Goal: Task Accomplishment & Management: Complete application form

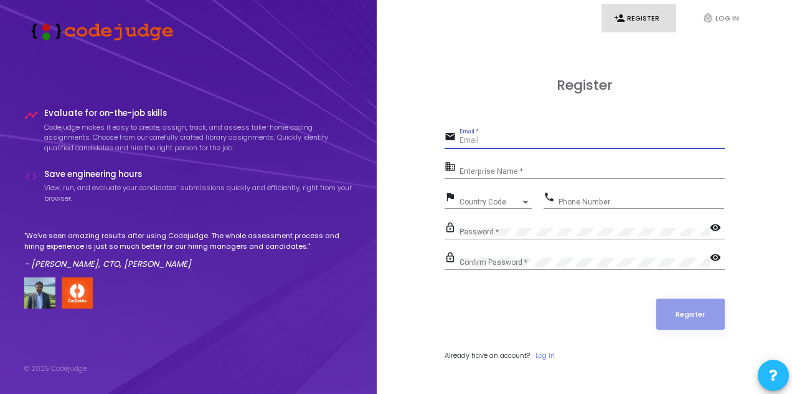
click at [516, 140] on input "Email *" at bounding box center [592, 140] width 265 height 9
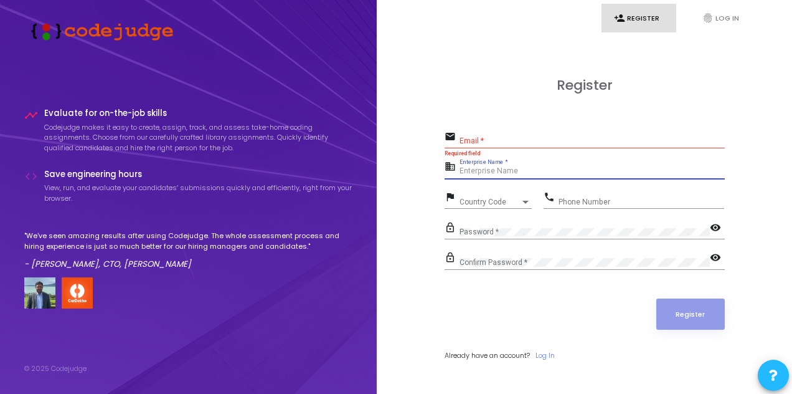
click at [511, 173] on input "Enterprise Name *" at bounding box center [592, 171] width 265 height 9
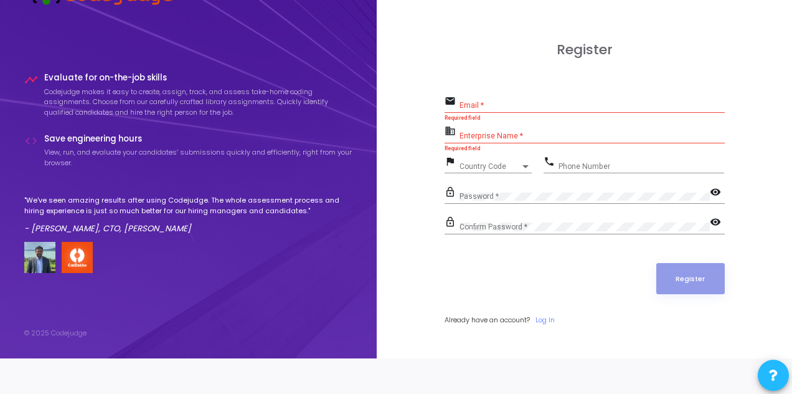
click at [534, 208] on div "lock_outline Password * visibility" at bounding box center [585, 198] width 280 height 29
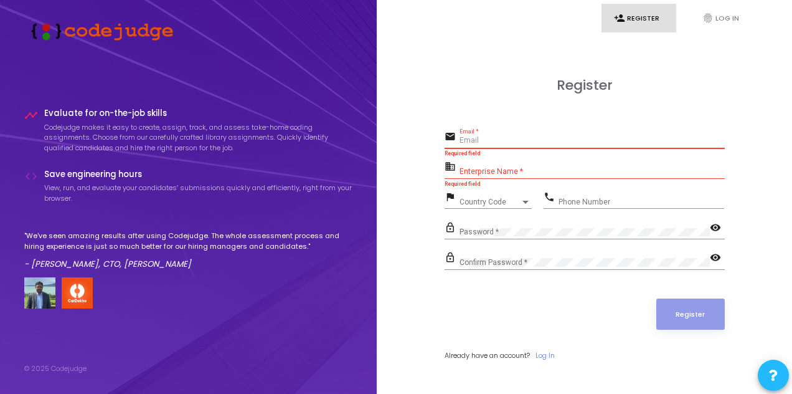
click at [485, 138] on input "Email *" at bounding box center [592, 140] width 265 height 9
type input "abhishek"
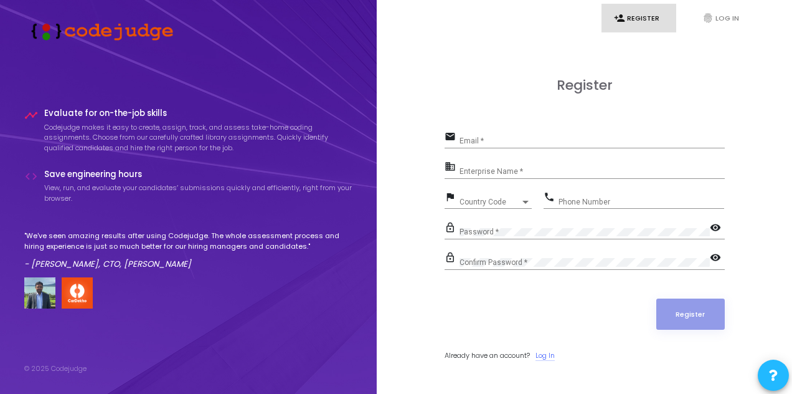
click at [552, 353] on link "Log In" at bounding box center [544, 355] width 19 height 11
click at [476, 146] on div "Email *" at bounding box center [592, 137] width 265 height 19
click at [473, 143] on input "Email *" at bounding box center [592, 140] width 265 height 9
paste input "[PERSON_NAME][EMAIL_ADDRESS][DOMAIN_NAME]"
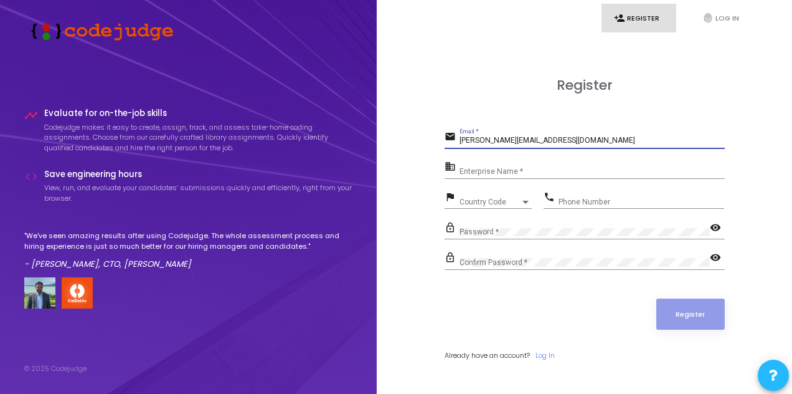
type input "[PERSON_NAME][EMAIL_ADDRESS][DOMAIN_NAME]"
click at [491, 169] on input "Enterprise Name *" at bounding box center [592, 171] width 265 height 9
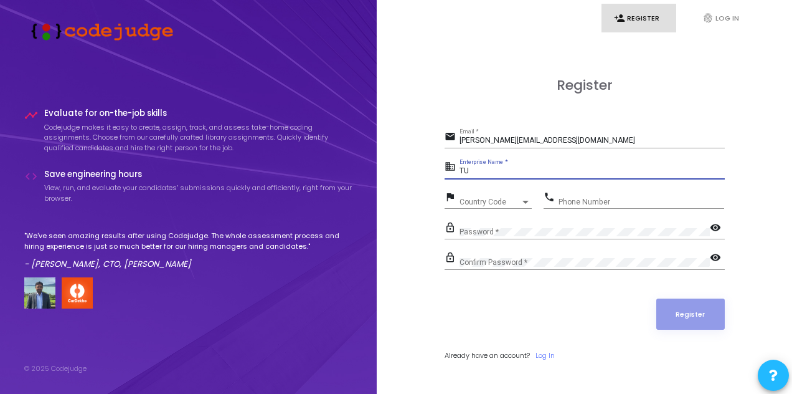
type input "T"
click at [559, 171] on input "[GEOGRAPHIC_DATA] (DTU)" at bounding box center [592, 171] width 265 height 9
type input "[GEOGRAPHIC_DATA] (DTU)"
click at [500, 200] on span "Country Code" at bounding box center [482, 201] width 44 height 8
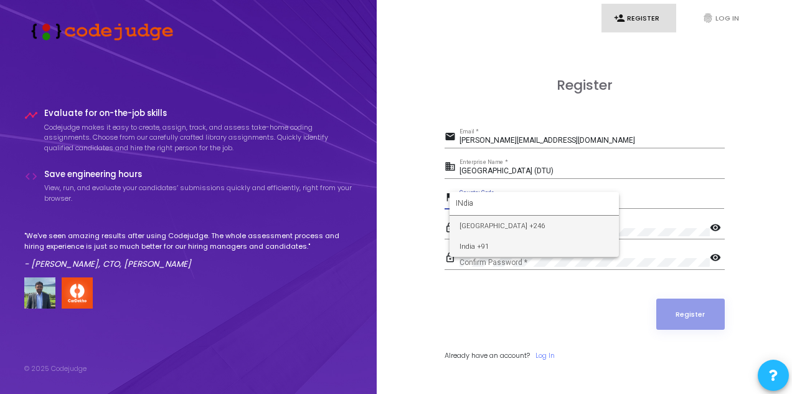
type input "INdia"
click at [486, 240] on span "India +91" at bounding box center [534, 246] width 149 height 21
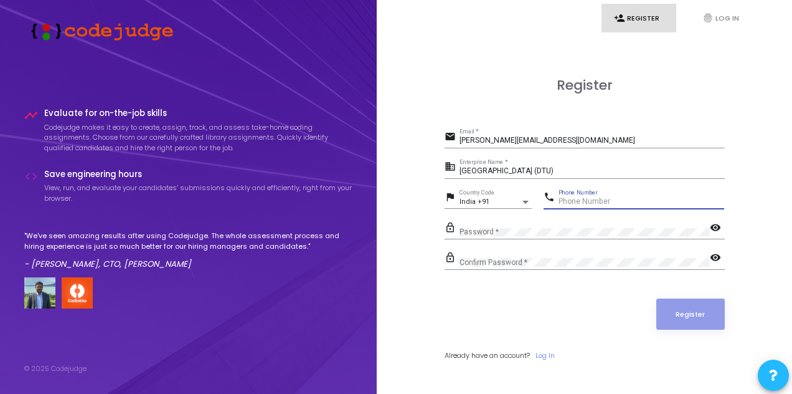
click at [586, 202] on input "Phone Number" at bounding box center [642, 201] width 166 height 9
type input "8059593350"
click at [710, 225] on mat-icon "visibility" at bounding box center [717, 228] width 15 height 15
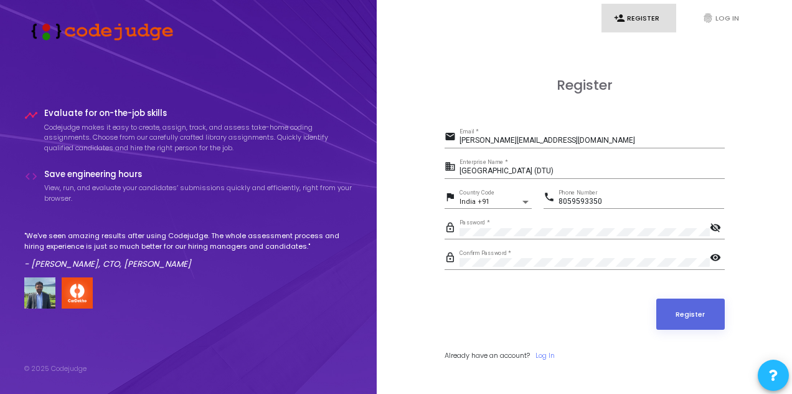
click at [716, 256] on mat-icon "visibility" at bounding box center [717, 258] width 15 height 15
click at [550, 226] on div "Password *" at bounding box center [585, 228] width 250 height 19
click at [678, 307] on button "Register" at bounding box center [690, 313] width 68 height 31
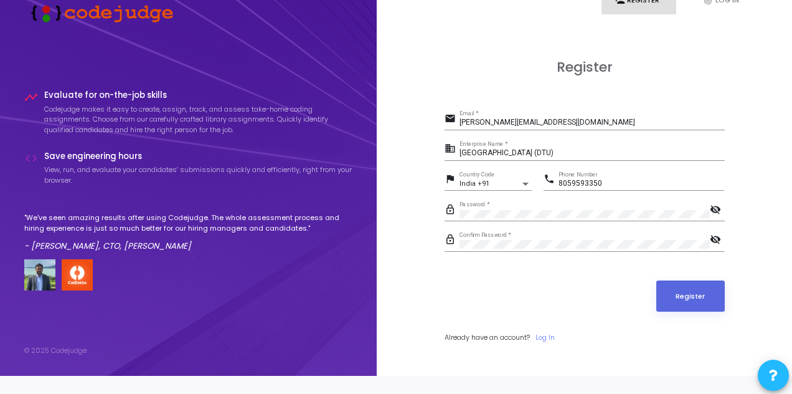
scroll to position [35, 0]
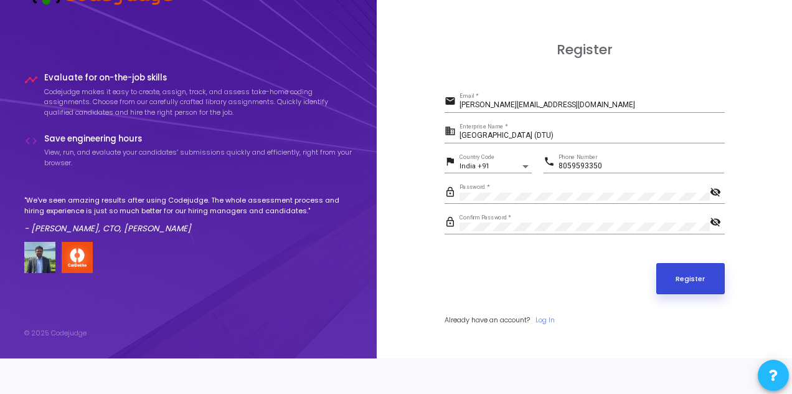
click at [684, 280] on button "Register" at bounding box center [690, 278] width 68 height 31
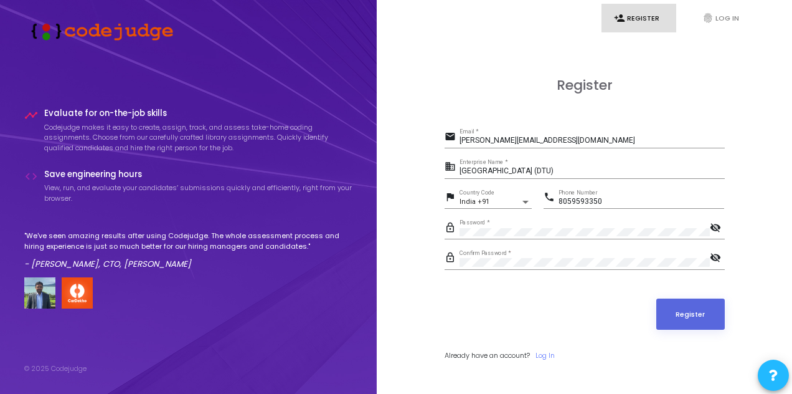
click at [715, 227] on mat-icon "visibility_off" at bounding box center [717, 228] width 15 height 15
click at [717, 258] on mat-icon "visibility_off" at bounding box center [717, 258] width 15 height 15
click at [687, 306] on button "Register" at bounding box center [690, 313] width 68 height 31
click at [715, 21] on link "fingerprint Log In" at bounding box center [727, 18] width 75 height 29
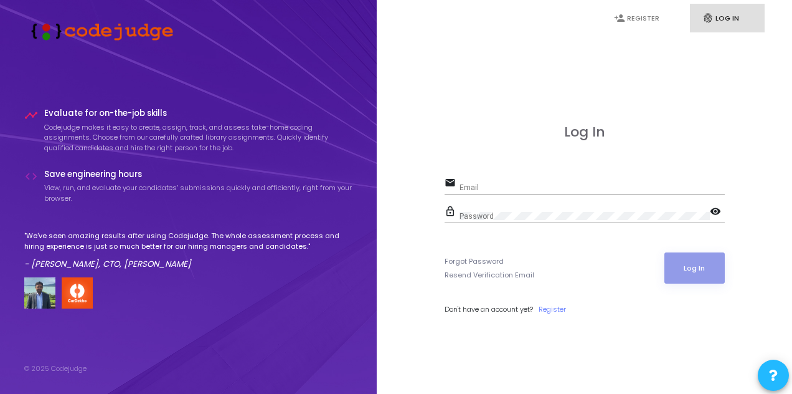
click at [502, 238] on form "email Email lock_outline Password visibility Forgot Password Resend Verificatio…" at bounding box center [585, 243] width 280 height 139
click at [509, 192] on div "Email" at bounding box center [592, 184] width 265 height 19
click at [478, 209] on div "Password" at bounding box center [585, 213] width 250 height 19
click at [460, 235] on form "email Email Required field lock_outline Password visibility Required field Forg…" at bounding box center [585, 243] width 280 height 139
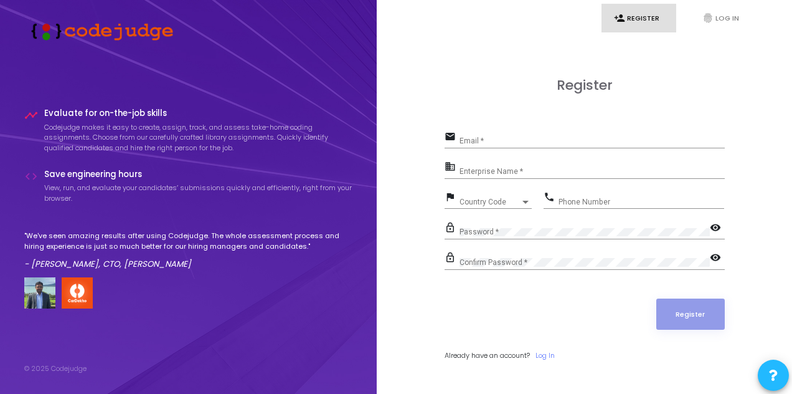
click at [468, 136] on div "Email *" at bounding box center [592, 137] width 265 height 19
click at [491, 143] on input "Email *" at bounding box center [592, 140] width 265 height 9
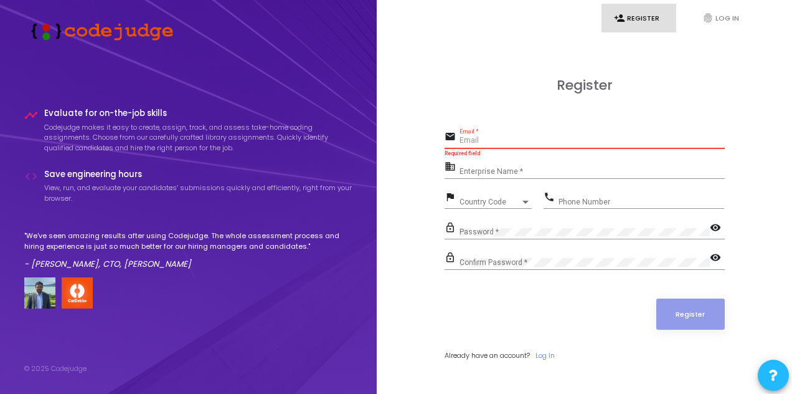
click at [569, 140] on input "Email *" at bounding box center [592, 140] width 265 height 9
paste input "[PERSON_NAME][EMAIL_ADDRESS][DOMAIN_NAME]"
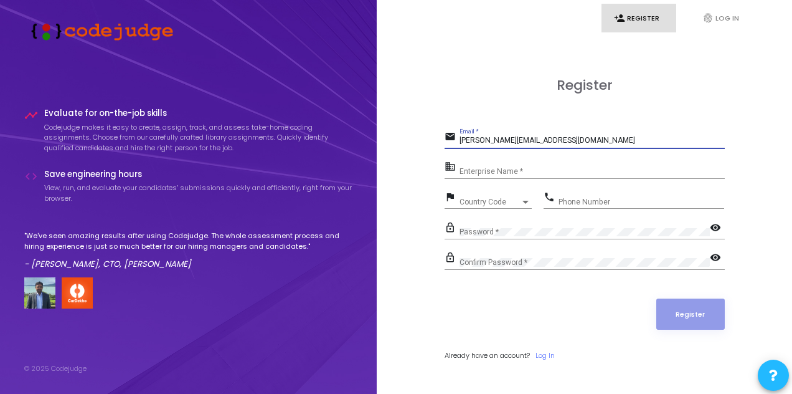
type input "[PERSON_NAME][EMAIL_ADDRESS][DOMAIN_NAME]"
click at [516, 166] on div "Enterprise Name *" at bounding box center [592, 168] width 265 height 19
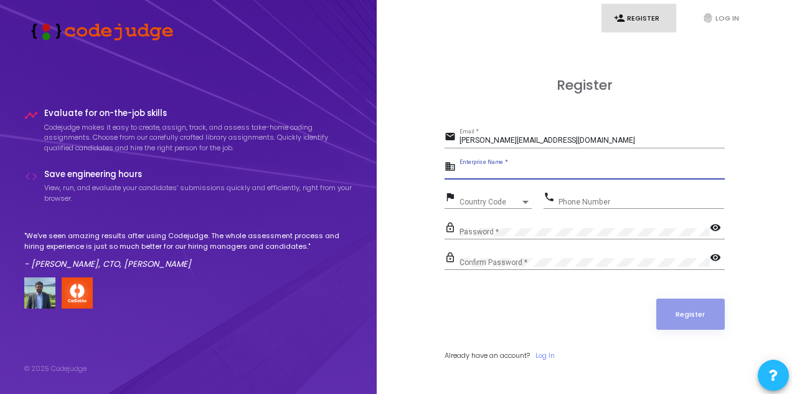
type input "D"
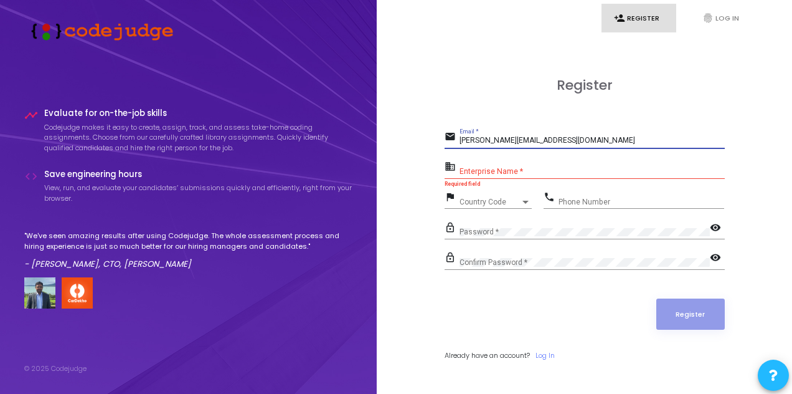
drag, startPoint x: 572, startPoint y: 141, endPoint x: 460, endPoint y: 130, distance: 112.6
click at [460, 130] on div "abhishekkumar.dtucs@gmail.com Email *" at bounding box center [592, 137] width 265 height 19
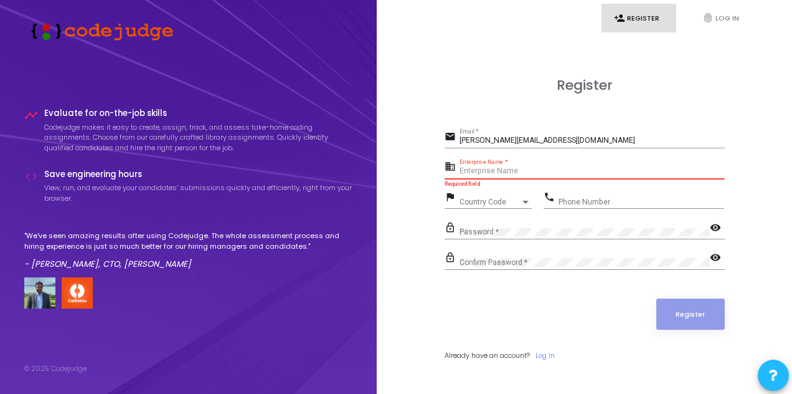
click at [463, 168] on input "Enterprise Name *" at bounding box center [592, 171] width 265 height 9
click at [476, 198] on span "Country Code" at bounding box center [482, 201] width 44 height 8
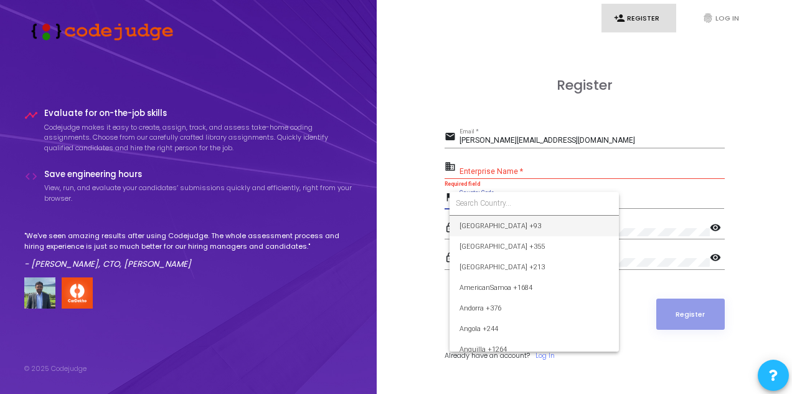
drag, startPoint x: 491, startPoint y: 176, endPoint x: 486, endPoint y: 171, distance: 7.0
click at [486, 171] on div at bounding box center [396, 197] width 792 height 394
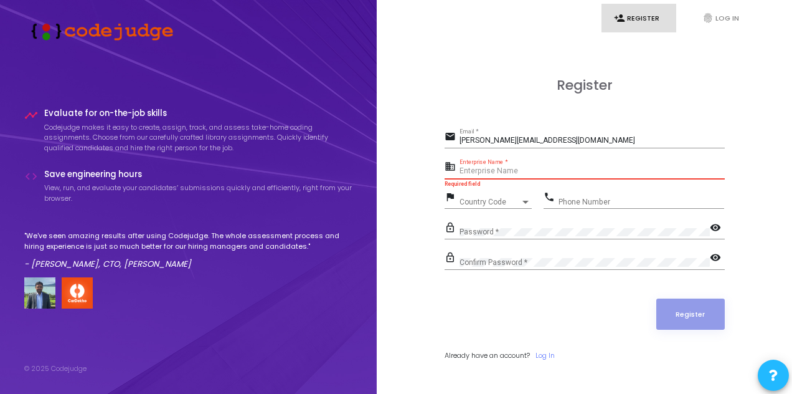
click at [486, 171] on input "Enterprise Name *" at bounding box center [592, 171] width 265 height 9
type input "D"
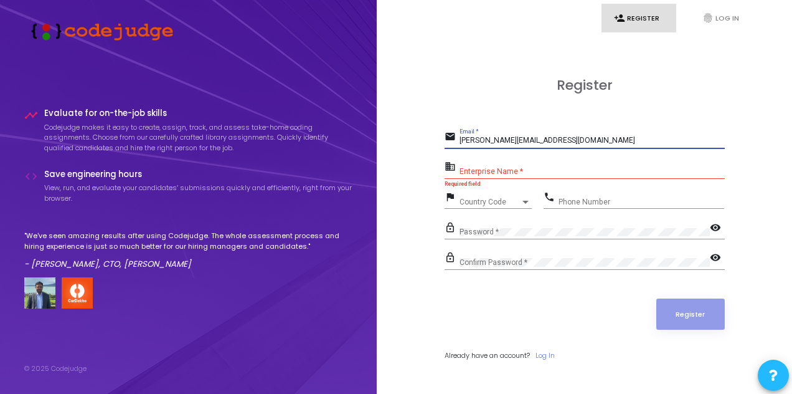
drag, startPoint x: 573, startPoint y: 140, endPoint x: 445, endPoint y: 135, distance: 128.4
click at [445, 135] on div "email abhishekkumar.dtucs@gmail.com Email *" at bounding box center [585, 138] width 280 height 20
